Goal: Find specific page/section: Find specific page/section

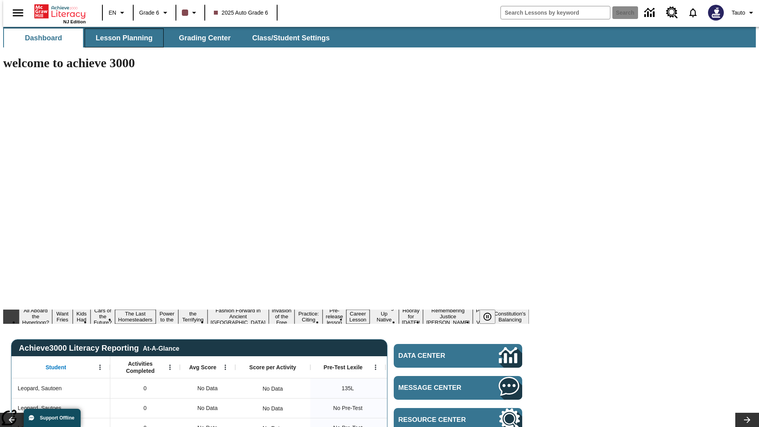
click at [121, 38] on span "Lesson Planning" at bounding box center [124, 38] width 57 height 9
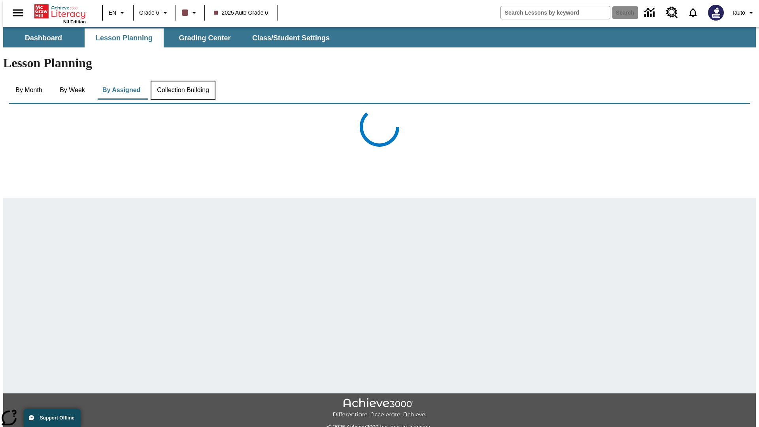
click at [182, 81] on button "Collection Building" at bounding box center [183, 90] width 65 height 19
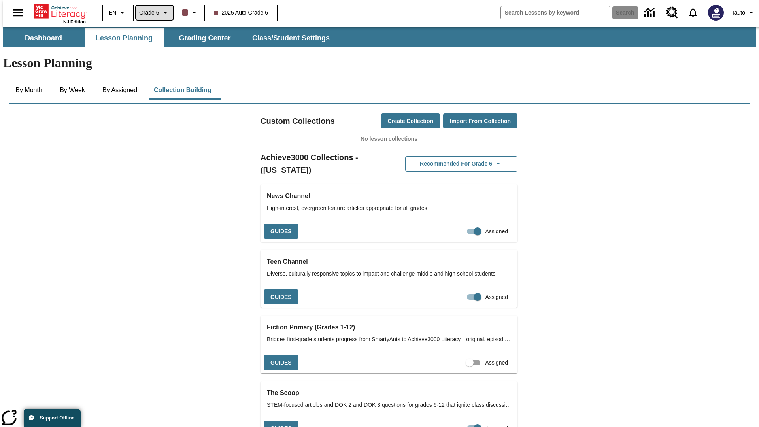
click at [151, 13] on span "Grade 6" at bounding box center [149, 13] width 20 height 8
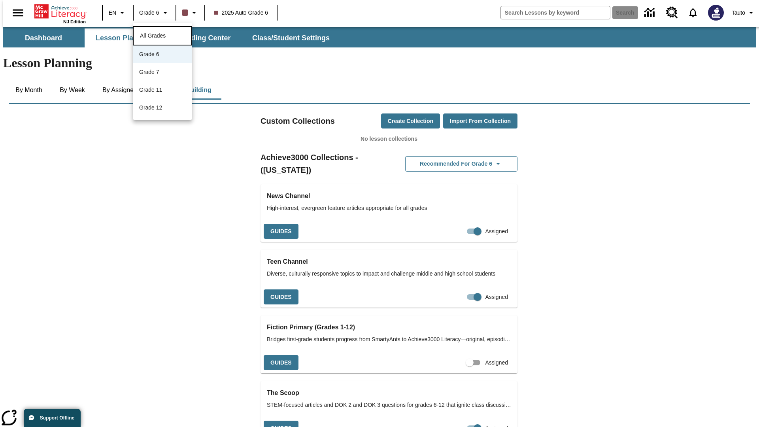
click at [163, 35] on span "All Grades" at bounding box center [153, 35] width 26 height 6
